Goal: Communication & Community: Ask a question

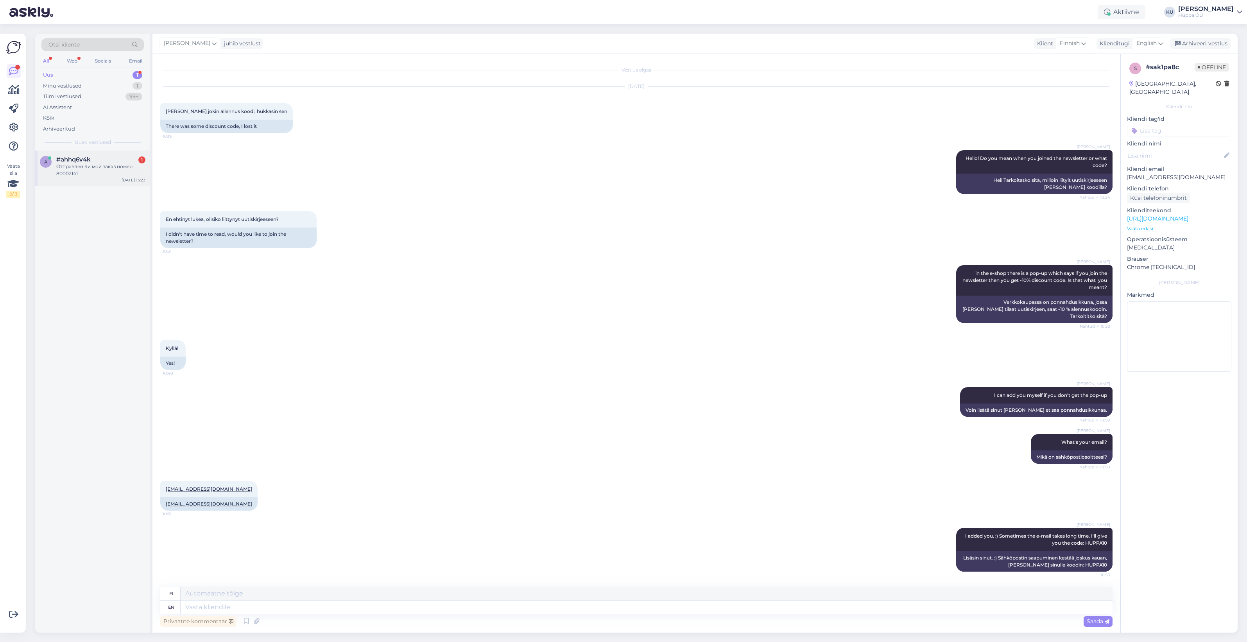
click at [75, 165] on div "Отправлен ли мой заказ номер 80002141" at bounding box center [100, 170] width 89 height 14
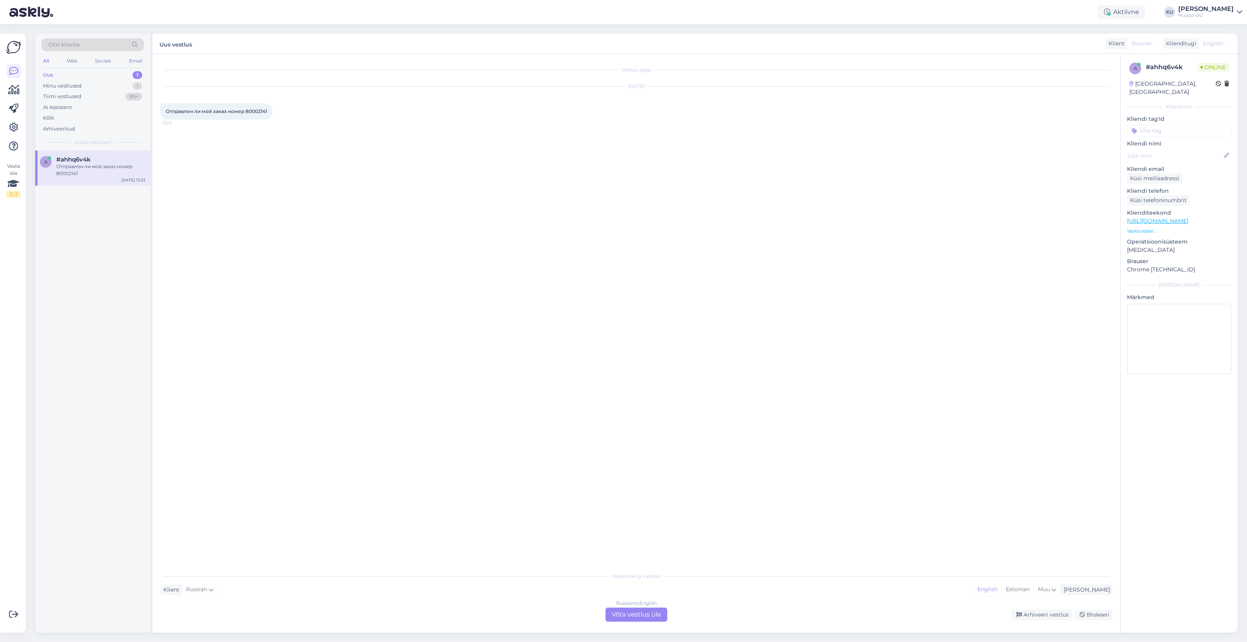
click at [647, 614] on div "Russian to English Võta vestlus üle" at bounding box center [636, 614] width 62 height 14
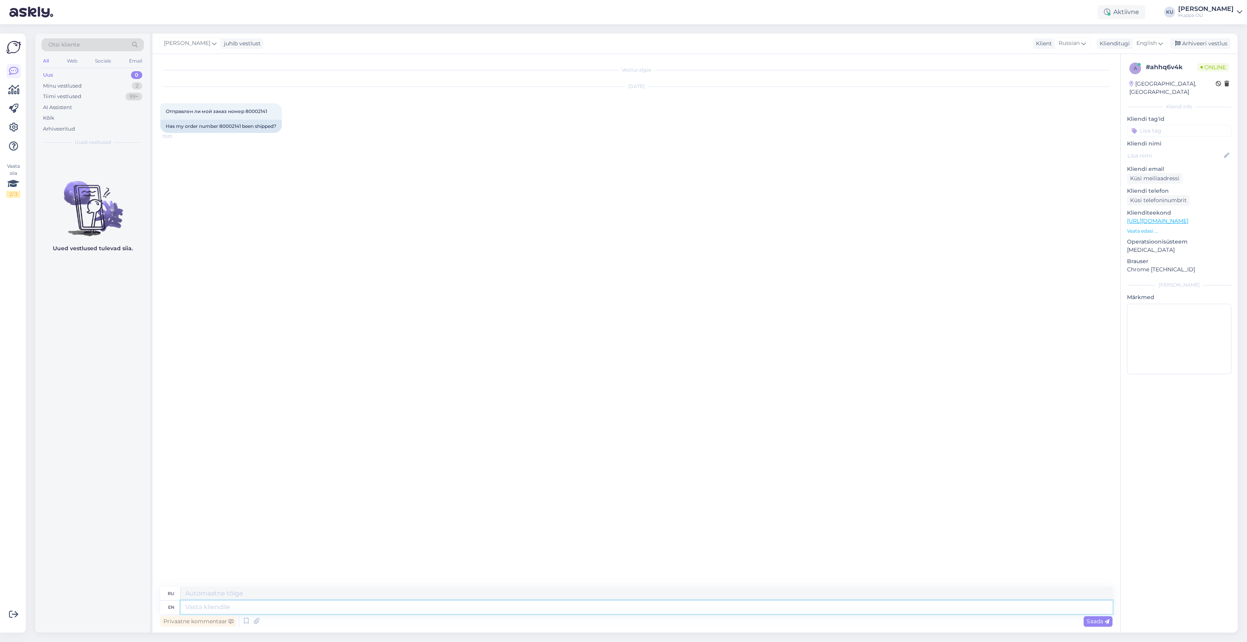
click at [238, 606] on textarea at bounding box center [647, 606] width 932 height 13
type textarea "Hi!"
type textarea "Привет!"
click at [221, 125] on div "Has my order number 80002141 been shipped?" at bounding box center [221, 126] width 122 height 13
drag, startPoint x: 218, startPoint y: 125, endPoint x: 242, endPoint y: 124, distance: 23.5
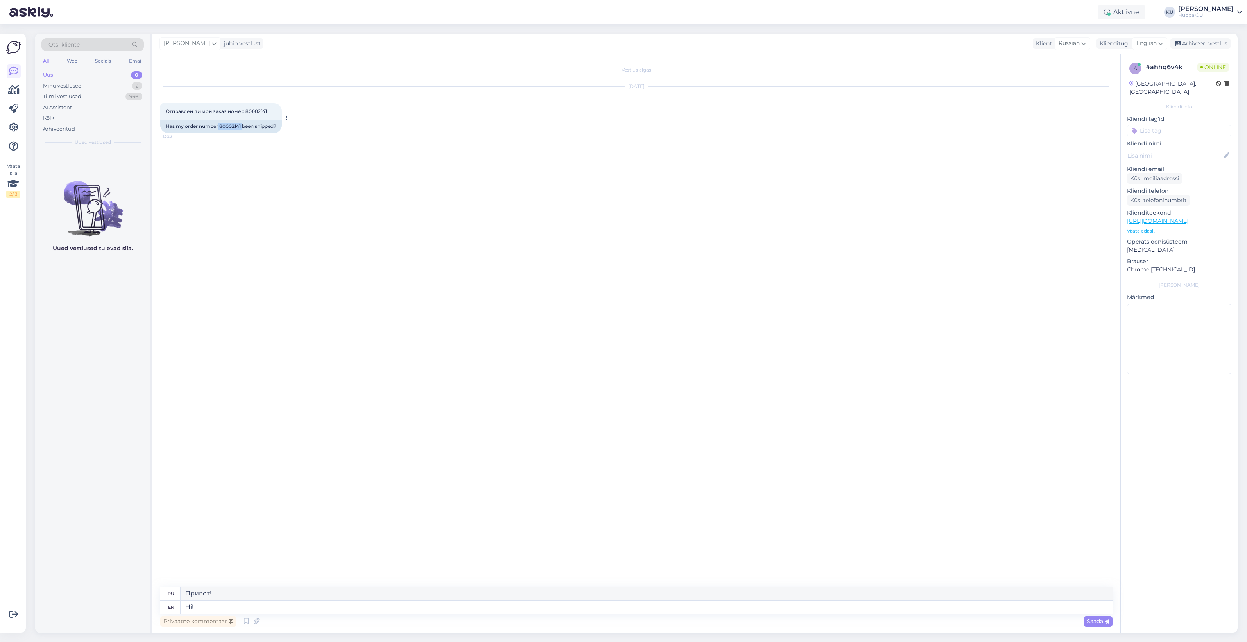
click at [242, 124] on div "Has my order number 80002141 been shipped?" at bounding box center [221, 126] width 122 height 13
copy div "80002141"
click at [217, 605] on textarea "Hi!" at bounding box center [647, 606] width 932 height 13
type textarea "Hi! Seems i"
type textarea "Привет! Кажется"
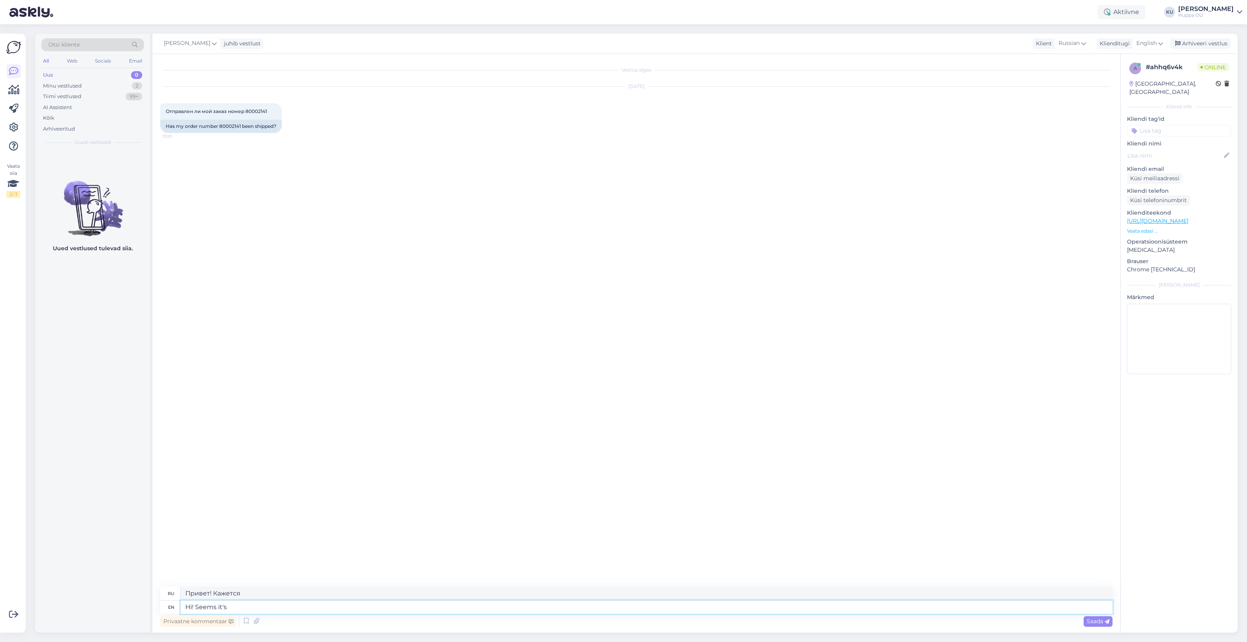
type textarea "Hi! Seems it's n"
type textarea "Привет! Кажется, это"
type textarea "Hi! Seems it's not on"
type textarea "Привет! Кажется, это не так."
type textarea "Hi! Seems it's not on the"
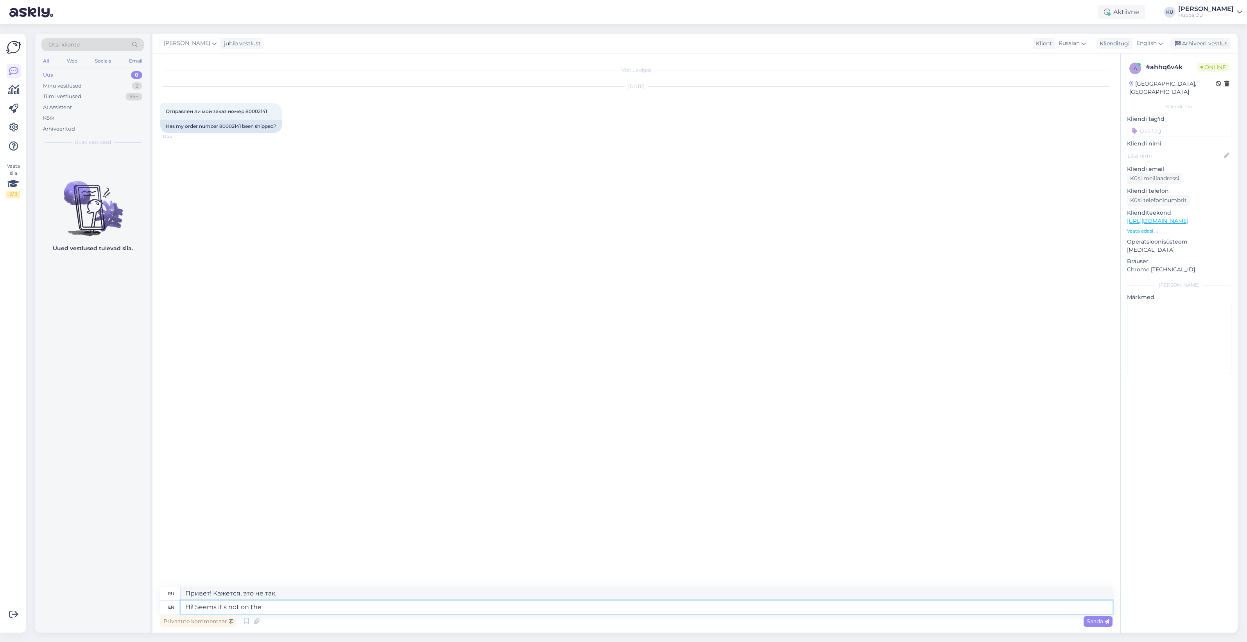
type textarea "Привет! Кажется, его нет."
type textarea "Hi! Seems it's not on the w"
type textarea "Привет! Кажется, его нет на"
type textarea "Hi! Seems it's not on the way"
type textarea "Привет! Кажется, это не по пути."
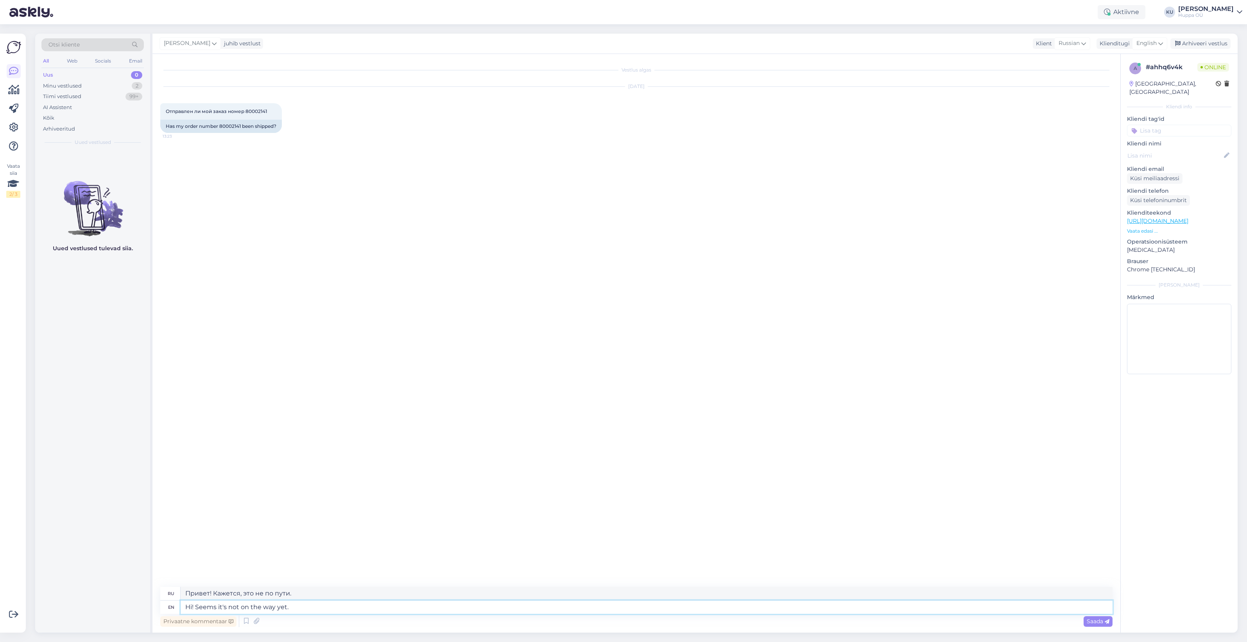
type textarea "Hi! Seems it's not on the way yet."
type textarea "Привет! Кажется, он ещё не в пути."
type textarea "Hi! Seems it's not on the way yet. You c"
type textarea "Привет! Кажется, он ещё не в пути. Ты"
type textarea "Hi! Seems it's not on the way yet. You can c"
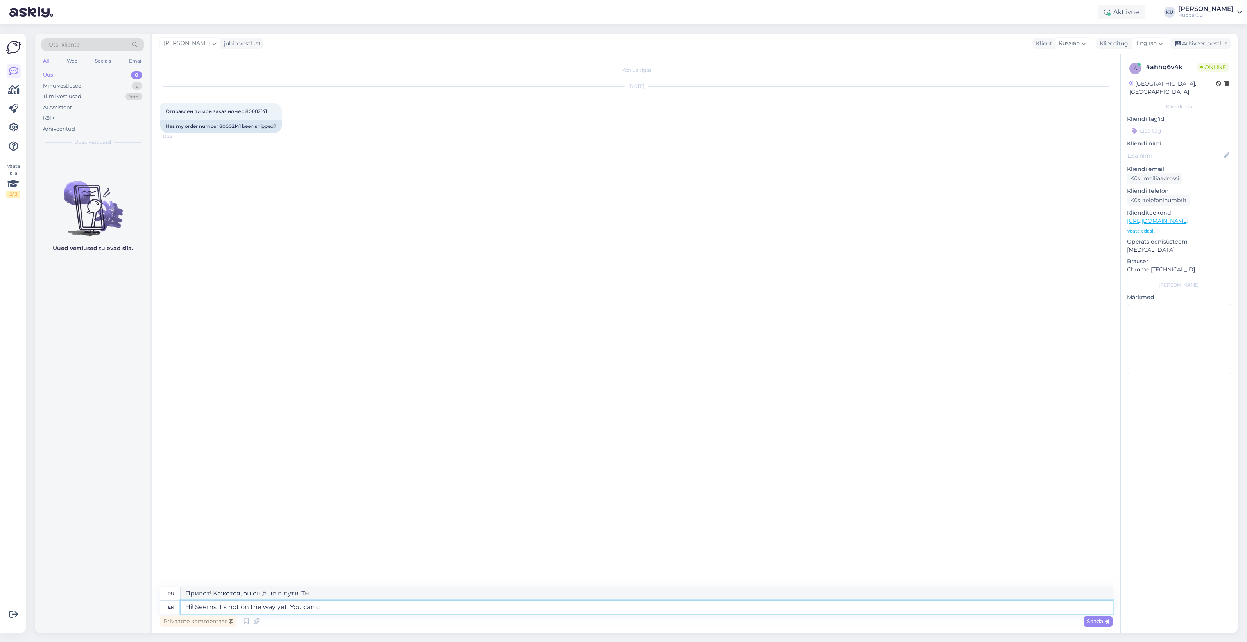
type textarea "Привет! Кажется, он ещё не в пути. Ты можешь"
type textarea "Hi! Seems it's not on the way yet. You can check wit"
type textarea "Привет! Кажется, он ещё не в пути. Можете проверить."
type textarea "Hi! Seems it's not on the way yet. You can check with th"
type textarea "Привет! Кажется, он ещё не в пути. Можете уточнить."
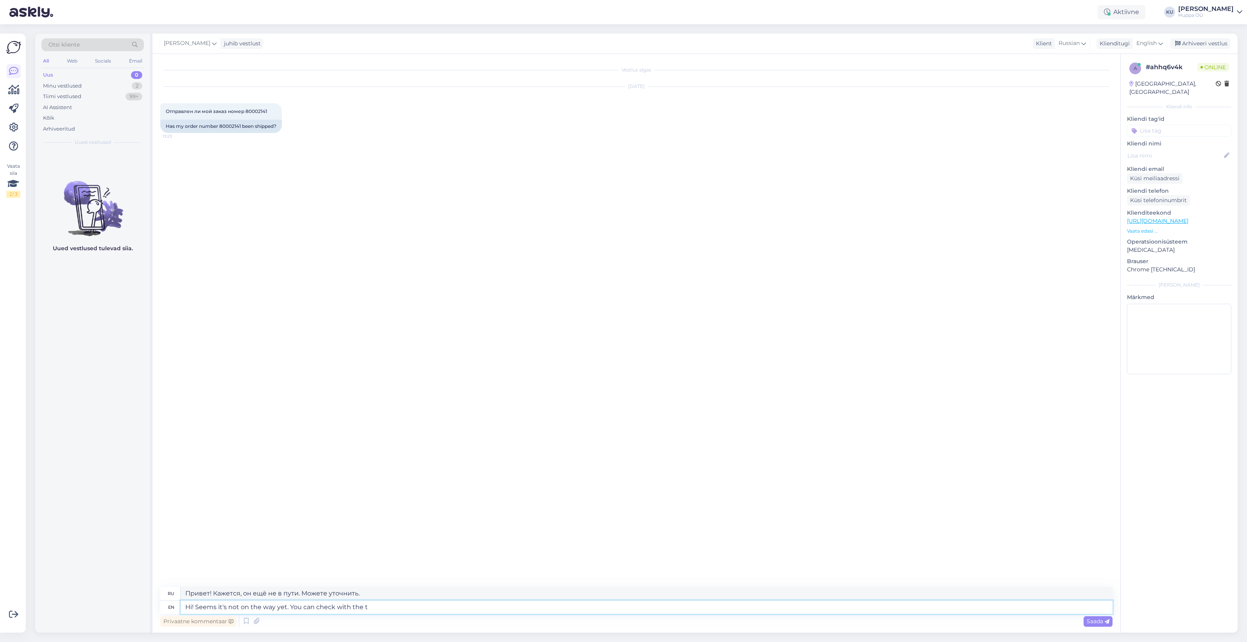
type textarea "Hi! Seems it's not on the way yet. You can check with the tr"
type textarea "Привет! Кажется, он ещё не в пути. Можете уточнить у"
type textarea "Hi! Seems it's not on the way yet. You can check with the tracking c"
type textarea "Привет! Кажется, он ещё не в пути. Можете проверить по трекингу."
type textarea "Hi! Seems it's not on the way yet. You can check with the tracking code w"
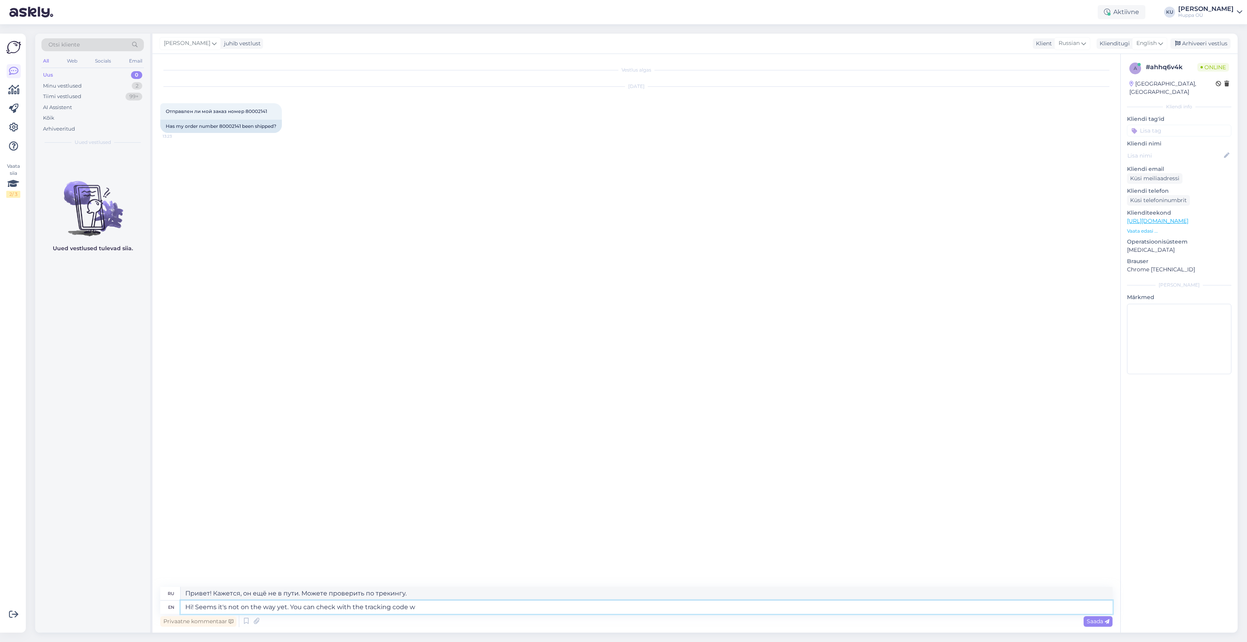
type textarea "Привет! Кажется, он ещё не в пути. Вы можете проверить по коду отслеживания."
type textarea "Hi! Seems it's not on the way yet. You can check with the tracking code when i"
type textarea "Привет! Кажется, он ещё не в пути. Вы можете проверить код отслеживания, когда …"
type textarea "Hi! Seems it's not on the way yet. You can check with the tracking code when it…"
type textarea "Привет! Кажется, он ещё не в пути. Вы можете проверить по коду отслеживания, ко…"
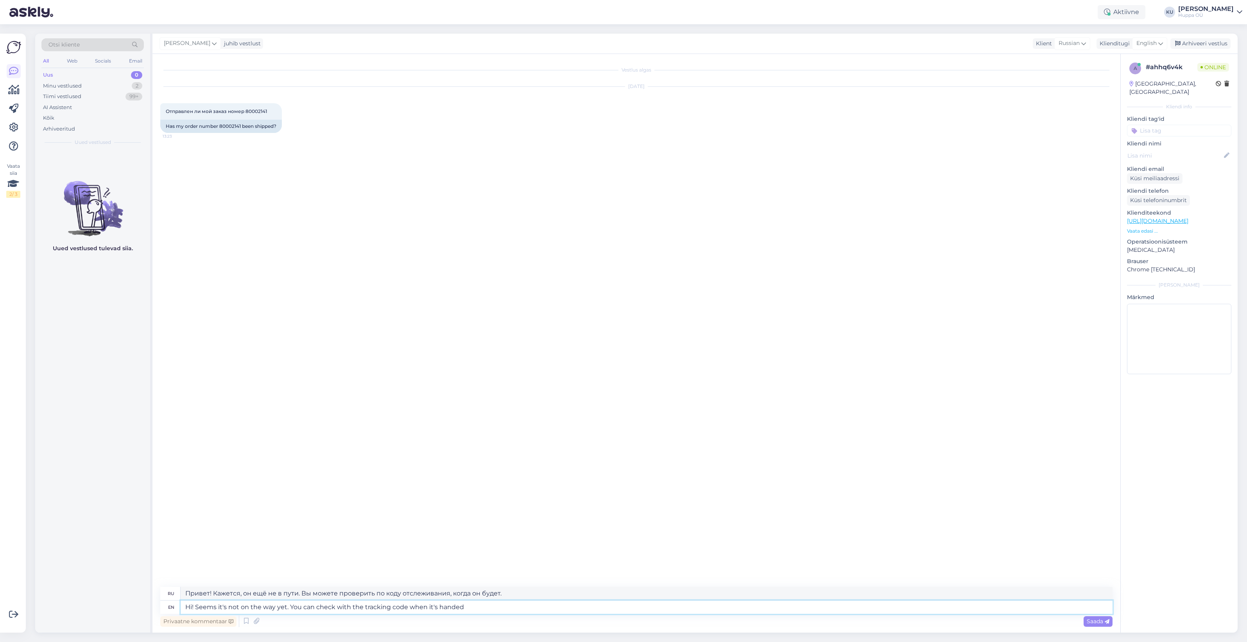
type textarea "Hi! Seems it's not on the way yet. You can check with the tracking code when it…"
type textarea "Привет! Кажется, он ещё не в пути. Вы можете проверить код отслеживания, когда …"
type textarea "Hi! Seems it's not on the way yet. You can check with the tracking code when it…"
type textarea "Привет! Похоже, он ещё не в пути. Вы сможете проверить код отслеживания, когда …"
type textarea "Hi! Seems it's not on the way yet. You can check with the tracking code when it…"
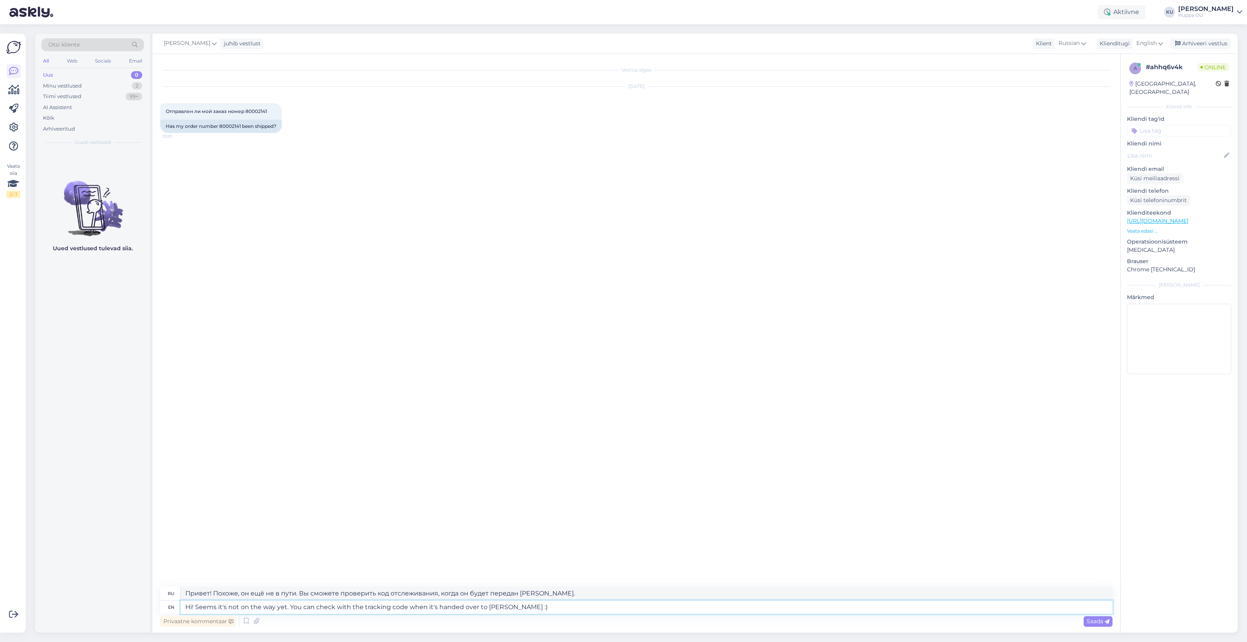
type textarea "Привет! Кажется, он ещё не в пути. Вы сможете проверить код отслеживания, когда…"
type textarea "Hi! Seems it's not on the way yet. You can check with the tracking code when it…"
click at [1089, 622] on span "Saada" at bounding box center [1098, 621] width 23 height 7
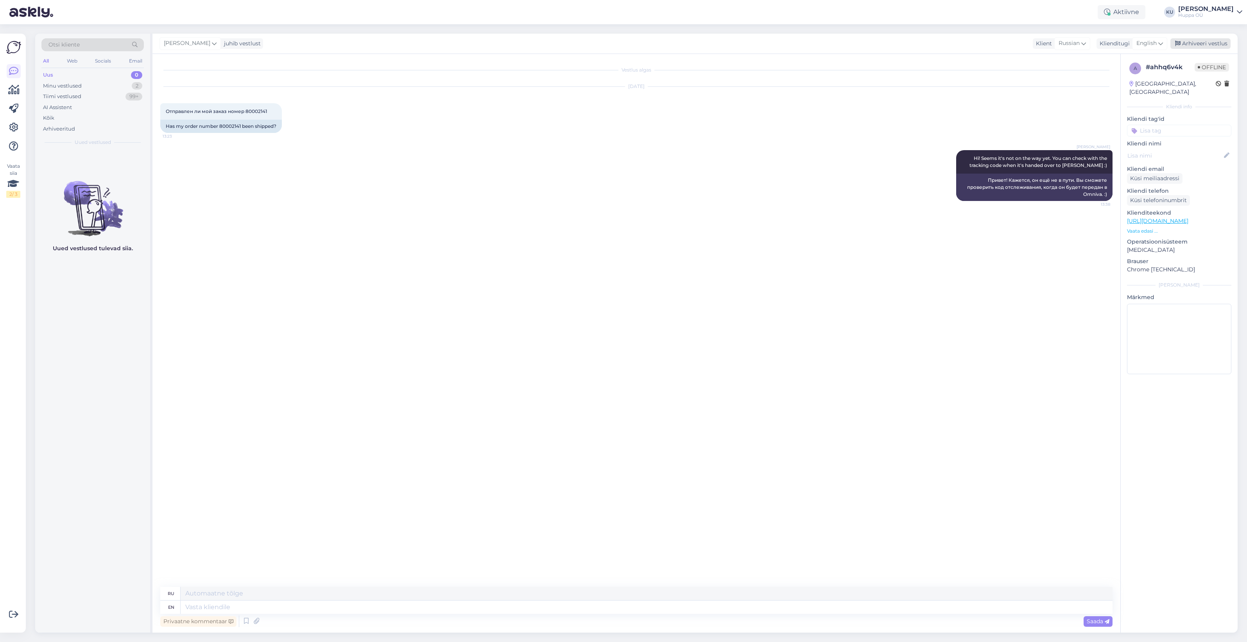
click at [1203, 43] on div "Arhiveeri vestlus" at bounding box center [1200, 43] width 60 height 11
click at [120, 86] on div "Minu vestlused 1" at bounding box center [92, 86] width 102 height 11
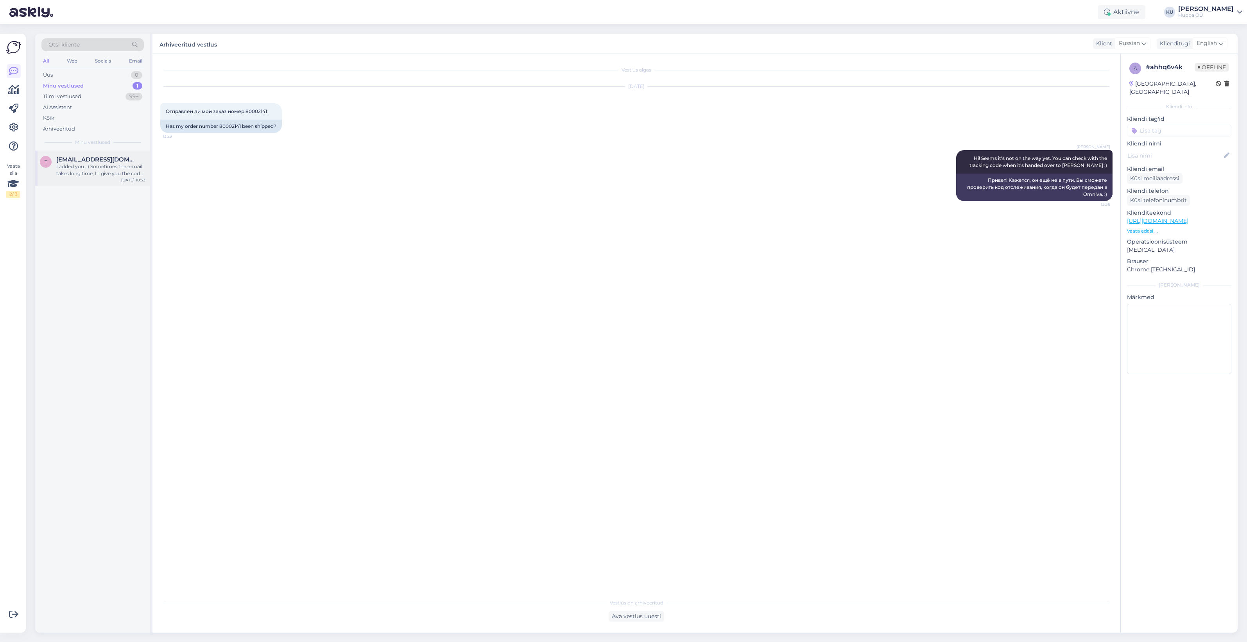
click at [94, 161] on span "tuomi_ssri@hotmail.com" at bounding box center [96, 159] width 81 height 7
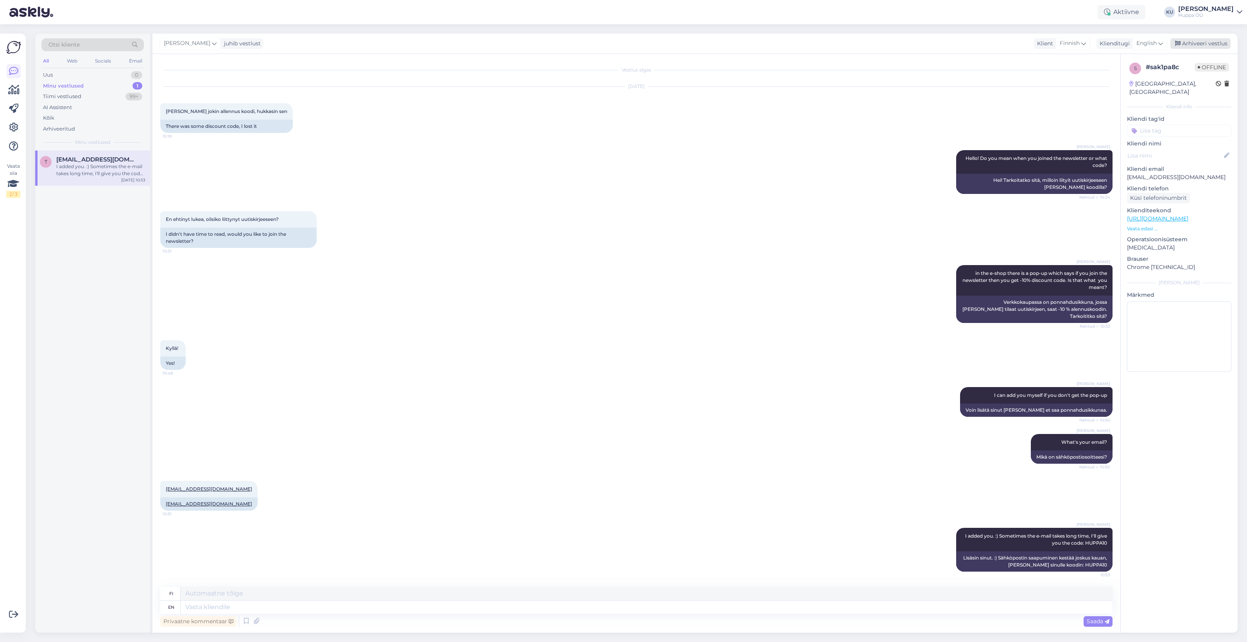
click at [1211, 42] on div "Arhiveeri vestlus" at bounding box center [1200, 43] width 60 height 11
